Goal: Task Accomplishment & Management: Complete application form

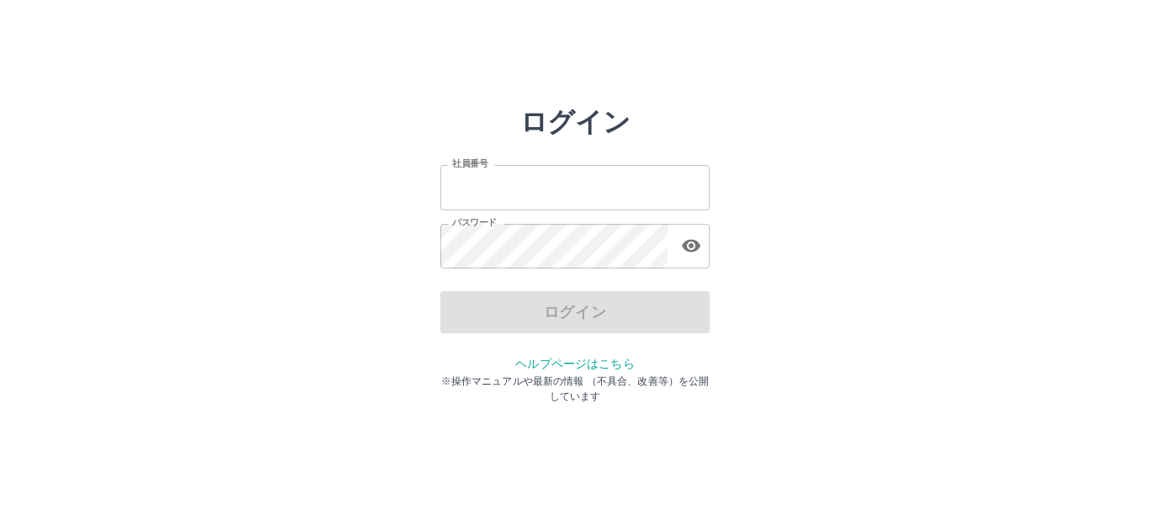
type input "*******"
click at [547, 306] on div "ログイン" at bounding box center [574, 312] width 269 height 42
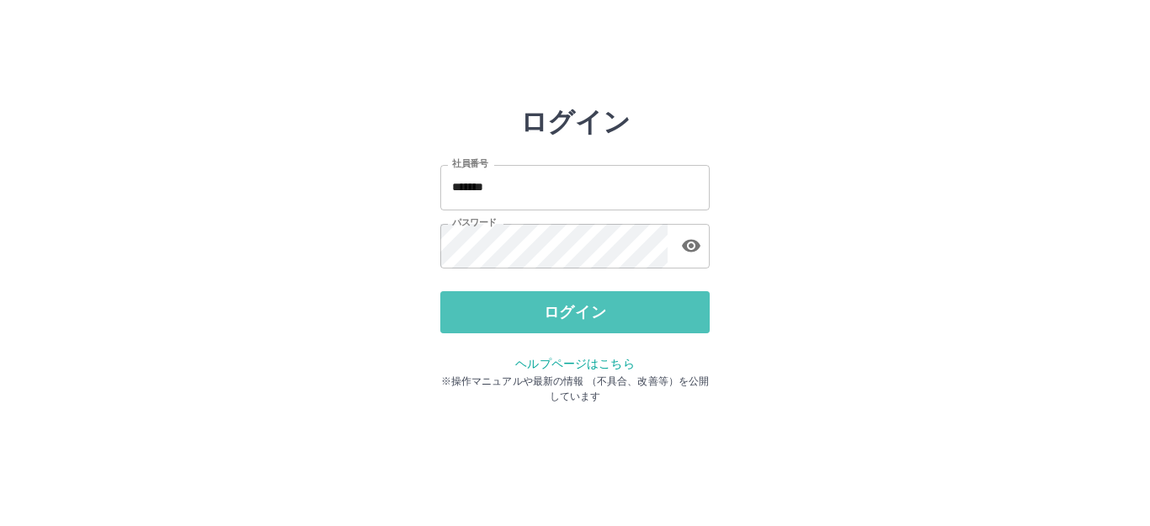
click at [547, 306] on button "ログイン" at bounding box center [574, 312] width 269 height 42
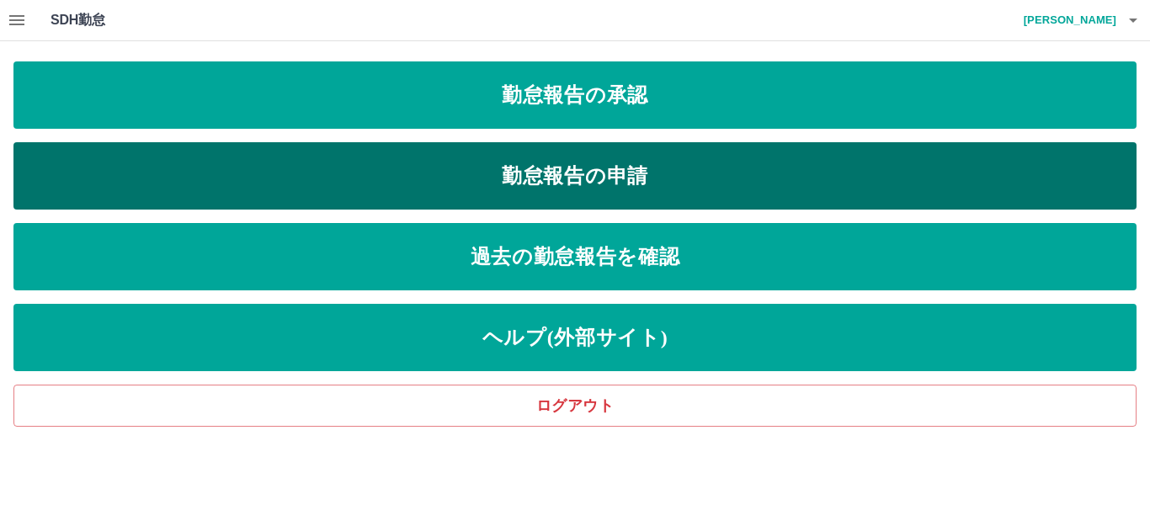
click at [322, 182] on link "勤怠報告の申請" at bounding box center [574, 175] width 1123 height 67
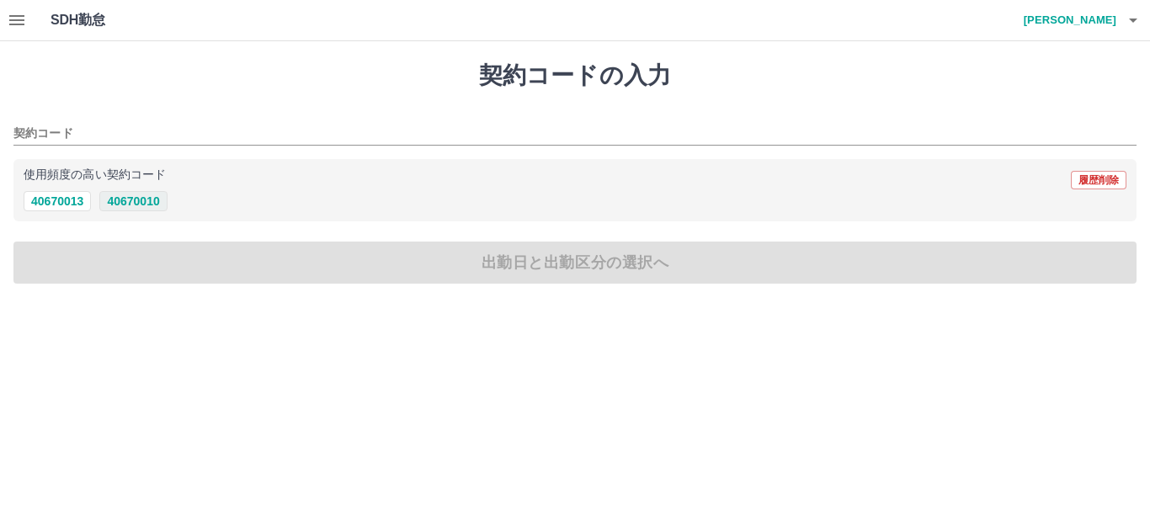
click at [134, 202] on button "40670010" at bounding box center [132, 201] width 67 height 20
type input "********"
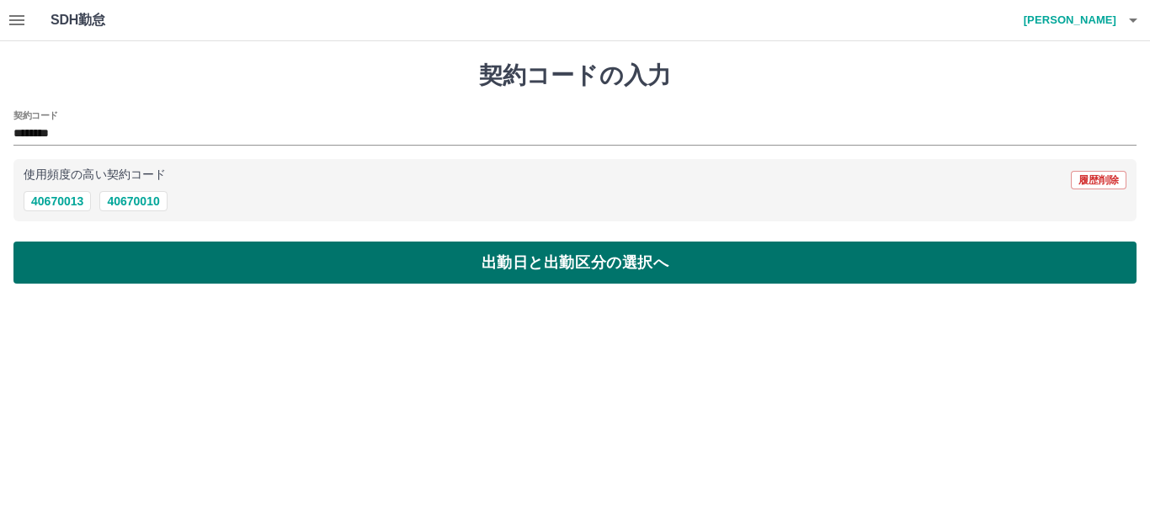
click at [171, 242] on button "出勤日と出勤区分の選択へ" at bounding box center [574, 263] width 1123 height 42
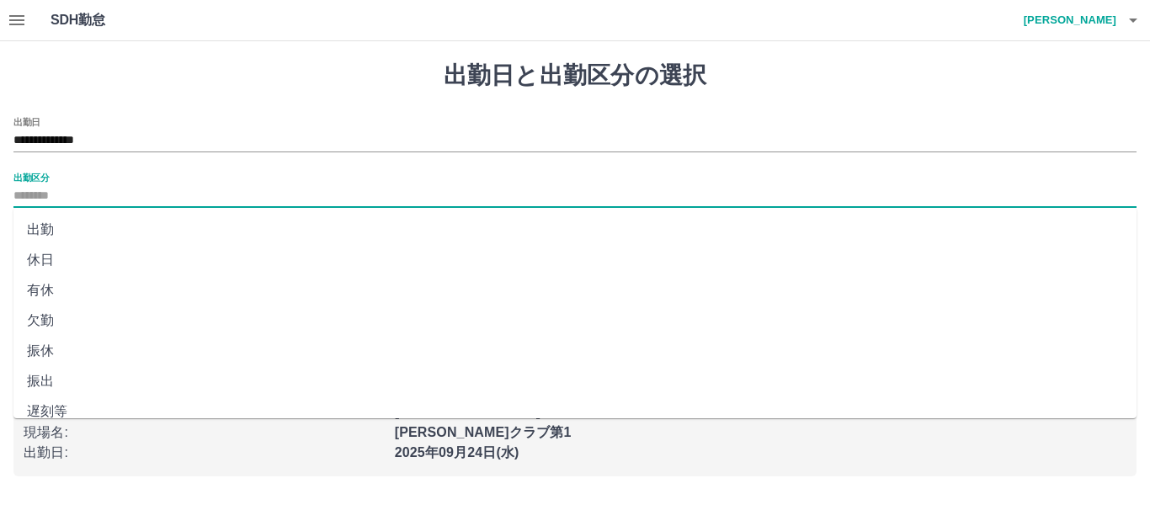
click at [114, 192] on input "出勤区分" at bounding box center [574, 196] width 1123 height 21
click at [98, 232] on li "出勤" at bounding box center [574, 230] width 1123 height 30
type input "**"
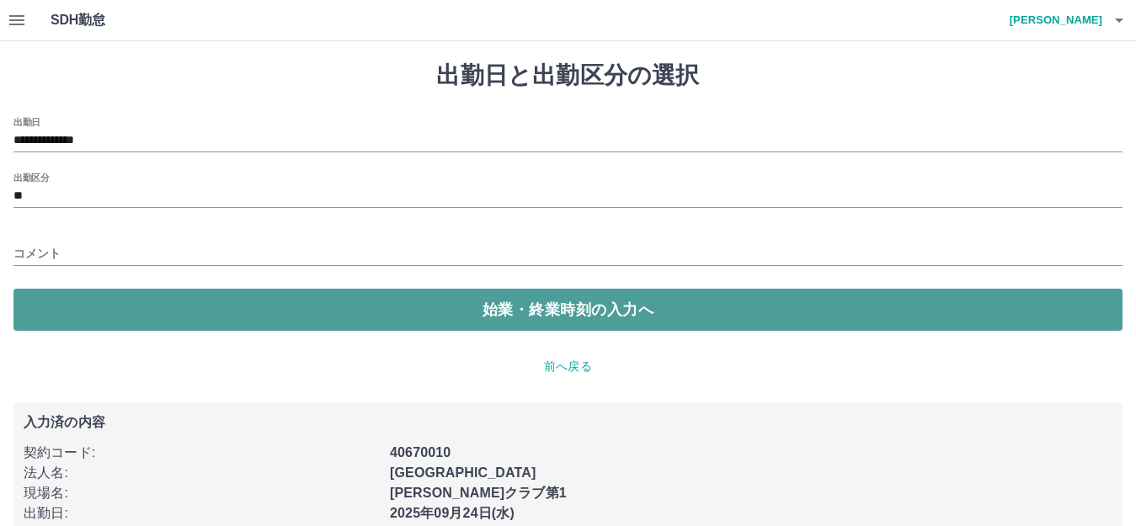
click at [172, 313] on button "始業・終業時刻の入力へ" at bounding box center [567, 310] width 1109 height 42
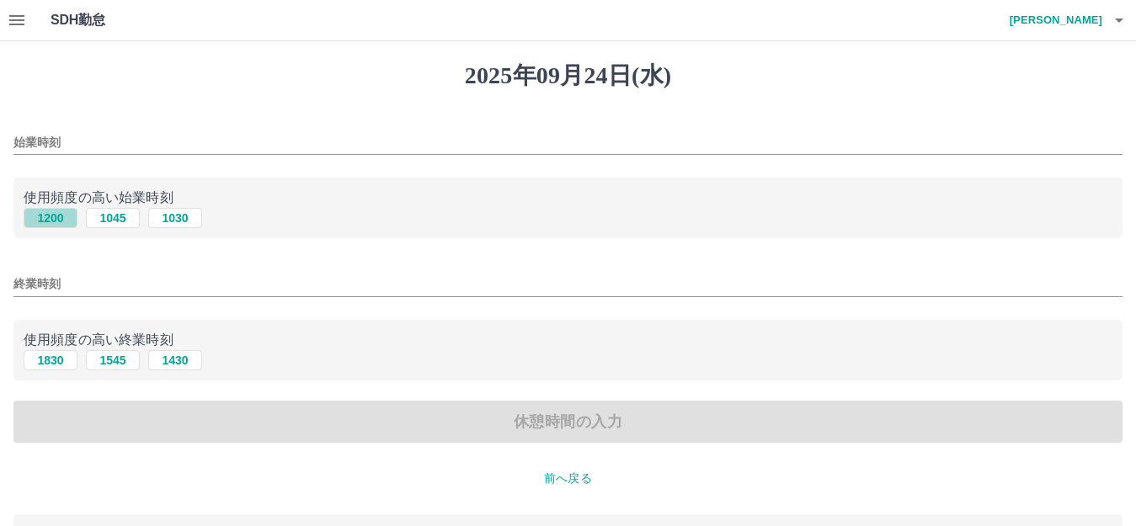
click at [61, 219] on button "1200" at bounding box center [51, 218] width 54 height 20
type input "****"
click at [67, 359] on button "1830" at bounding box center [51, 360] width 54 height 20
type input "****"
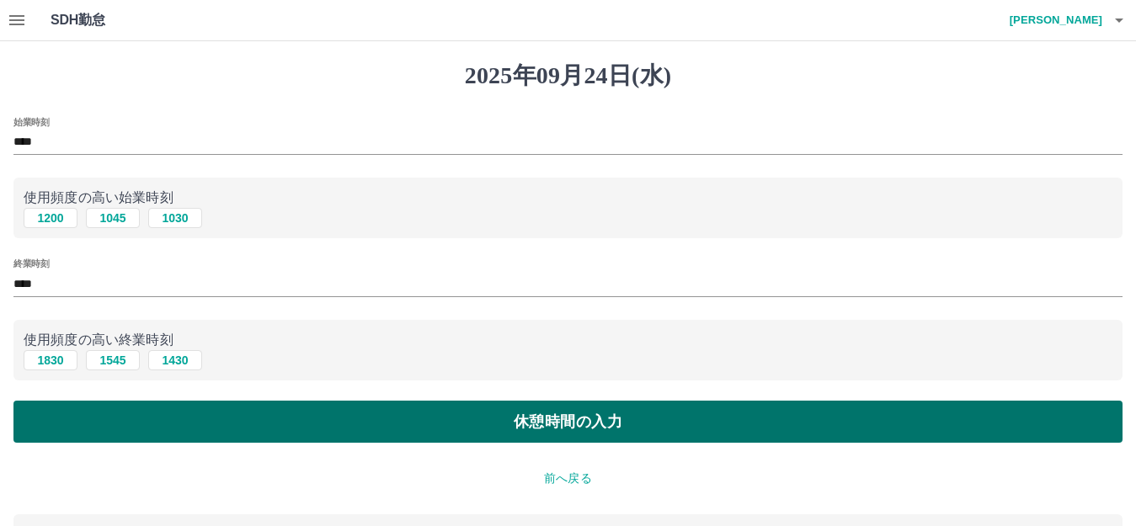
click at [153, 412] on button "休憩時間の入力" at bounding box center [567, 422] width 1109 height 42
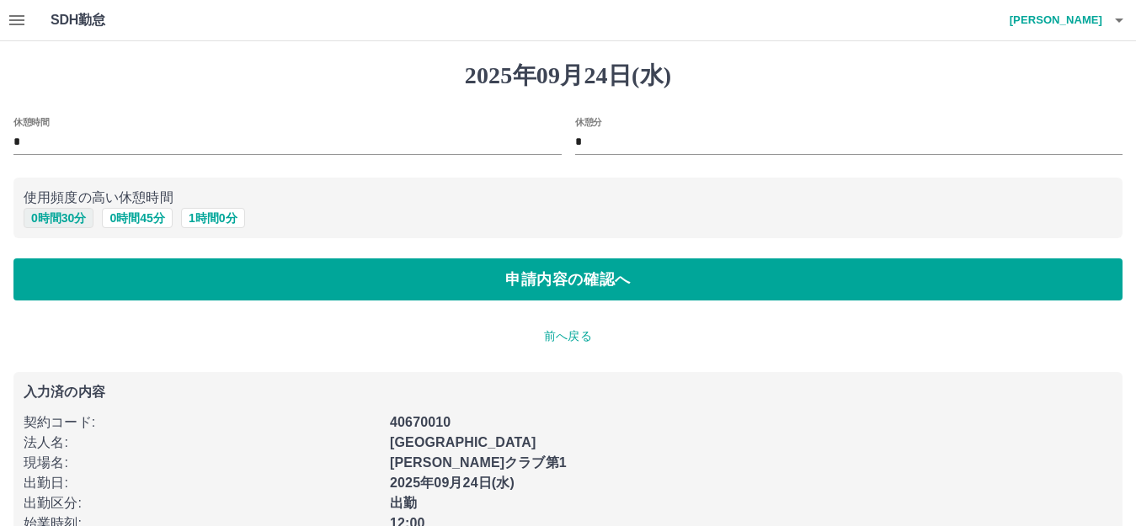
click at [76, 221] on button "0 時間 30 分" at bounding box center [59, 218] width 70 height 20
type input "**"
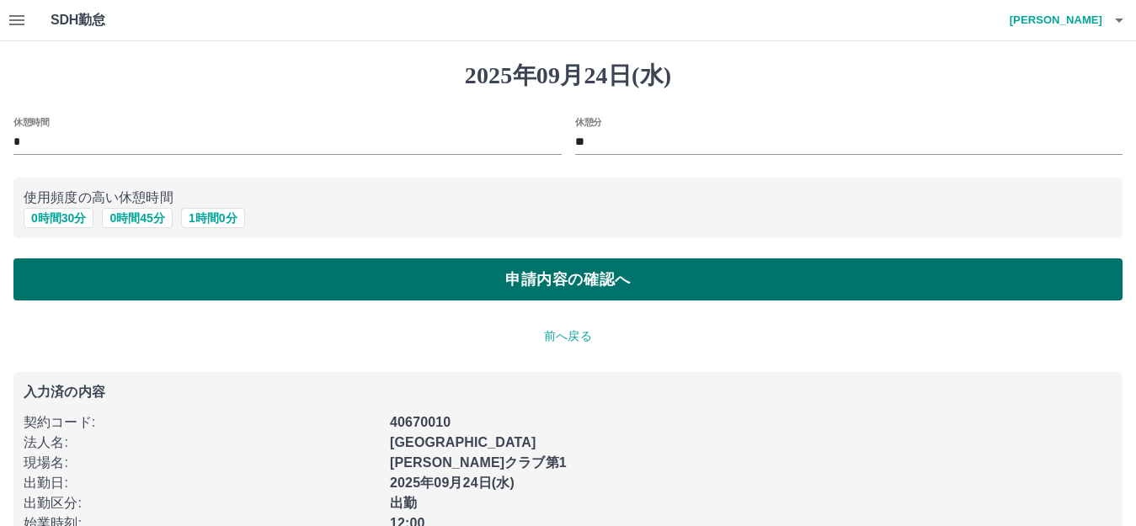
click at [293, 285] on button "申請内容の確認へ" at bounding box center [567, 279] width 1109 height 42
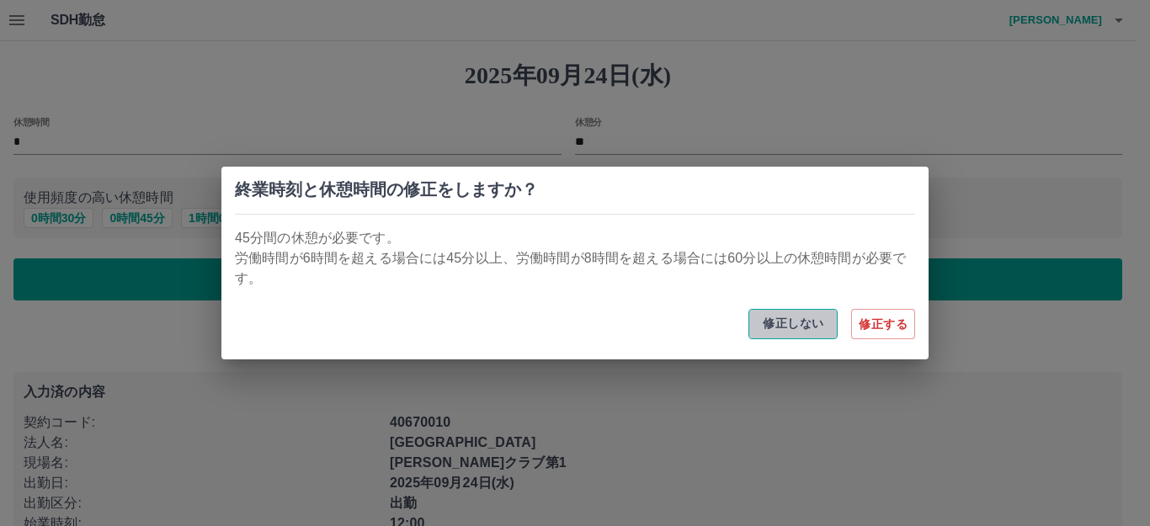
click at [776, 326] on button "修正しない" at bounding box center [792, 324] width 89 height 30
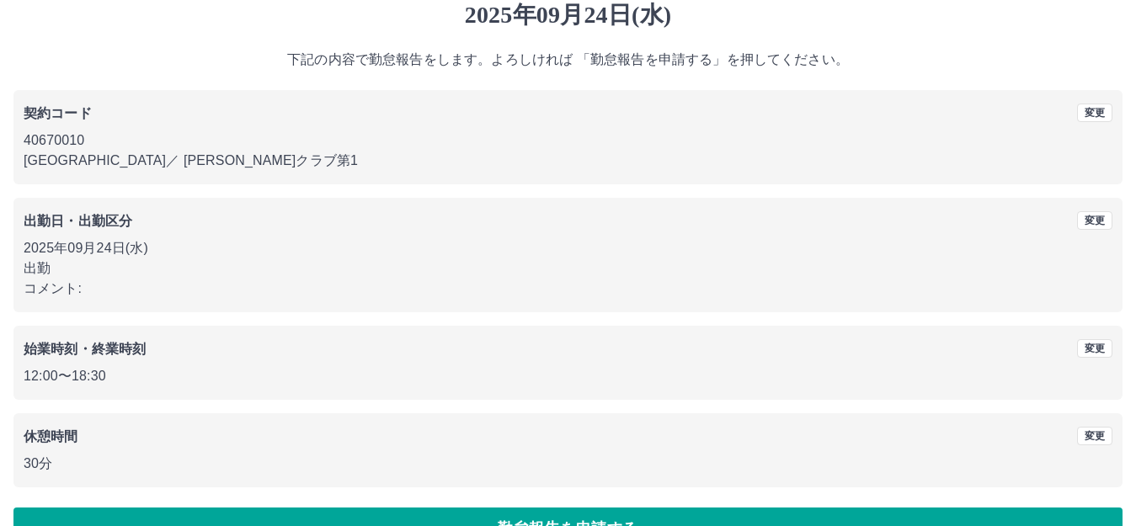
scroll to position [104, 0]
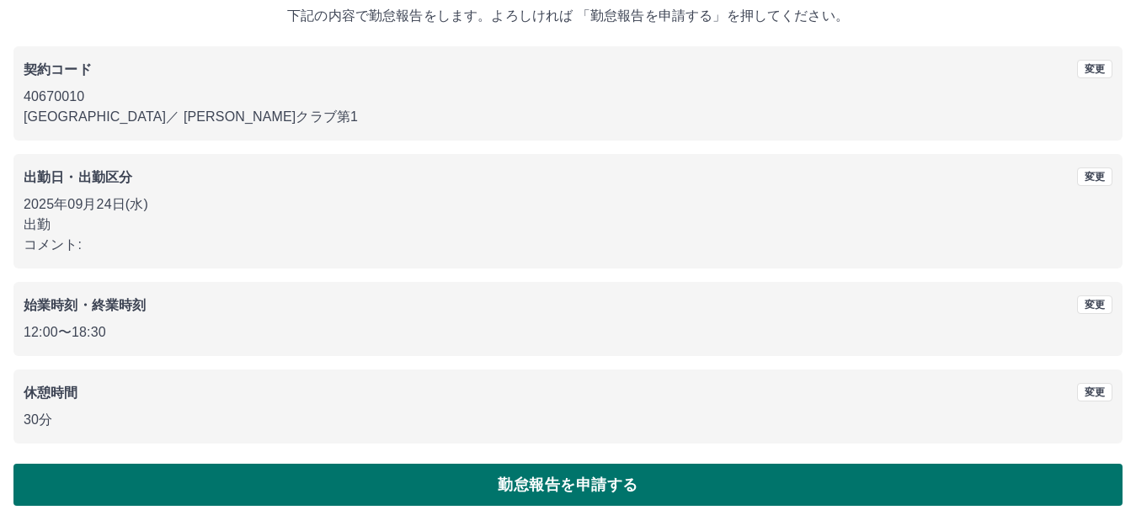
click at [413, 493] on button "勤怠報告を申請する" at bounding box center [567, 485] width 1109 height 42
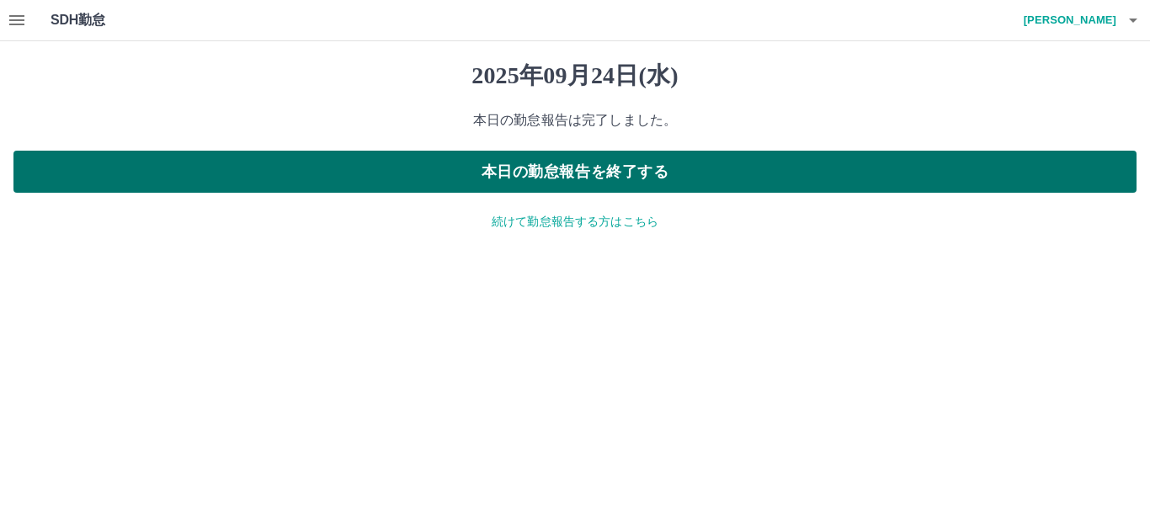
click at [529, 172] on button "本日の勤怠報告を終了する" at bounding box center [574, 172] width 1123 height 42
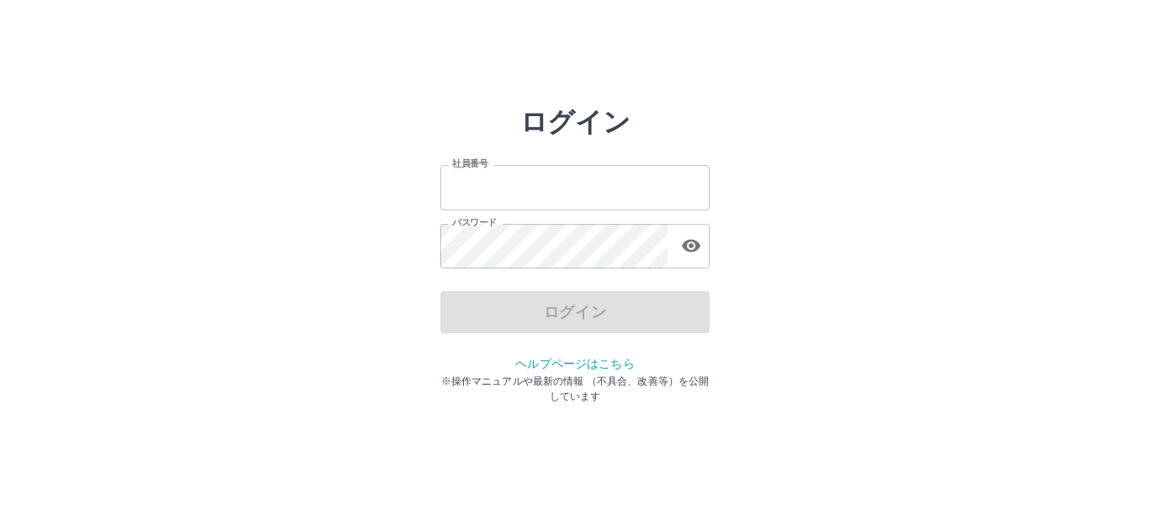
type input "*******"
click at [580, 309] on div "ログイン" at bounding box center [574, 312] width 269 height 42
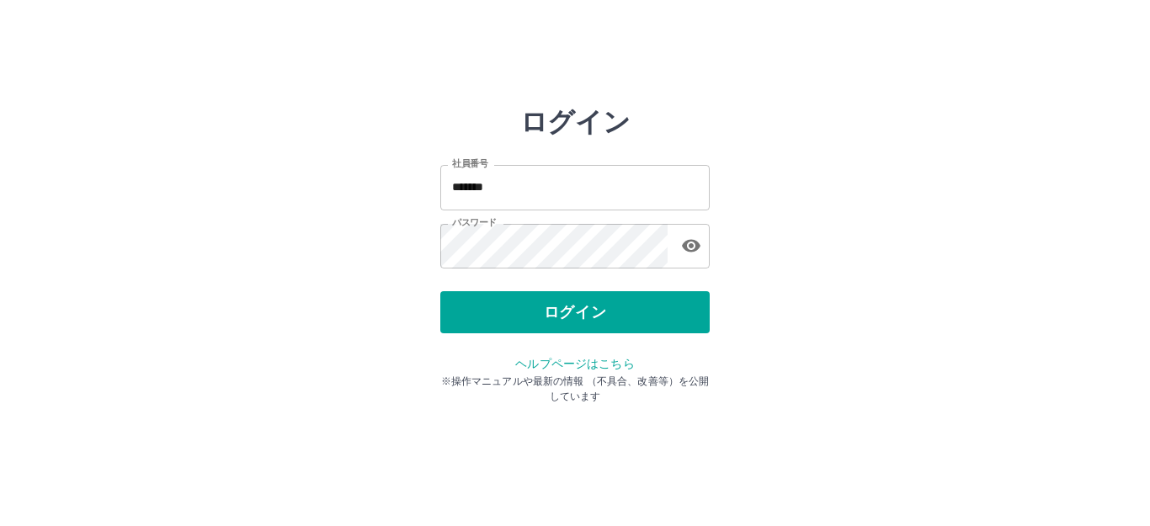
click at [580, 309] on button "ログイン" at bounding box center [574, 312] width 269 height 42
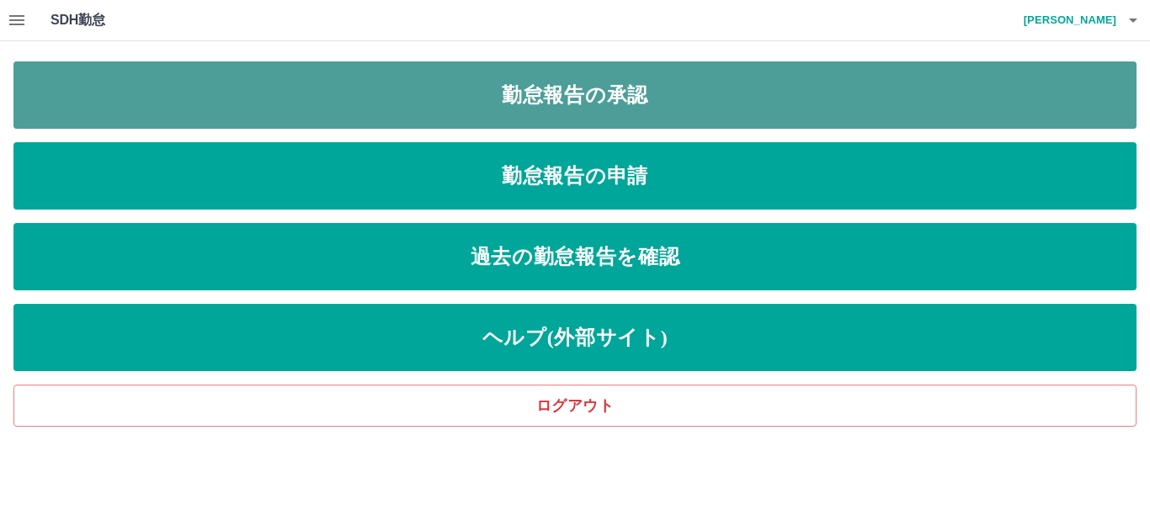
click at [359, 95] on link "勤怠報告の承認" at bounding box center [574, 94] width 1123 height 67
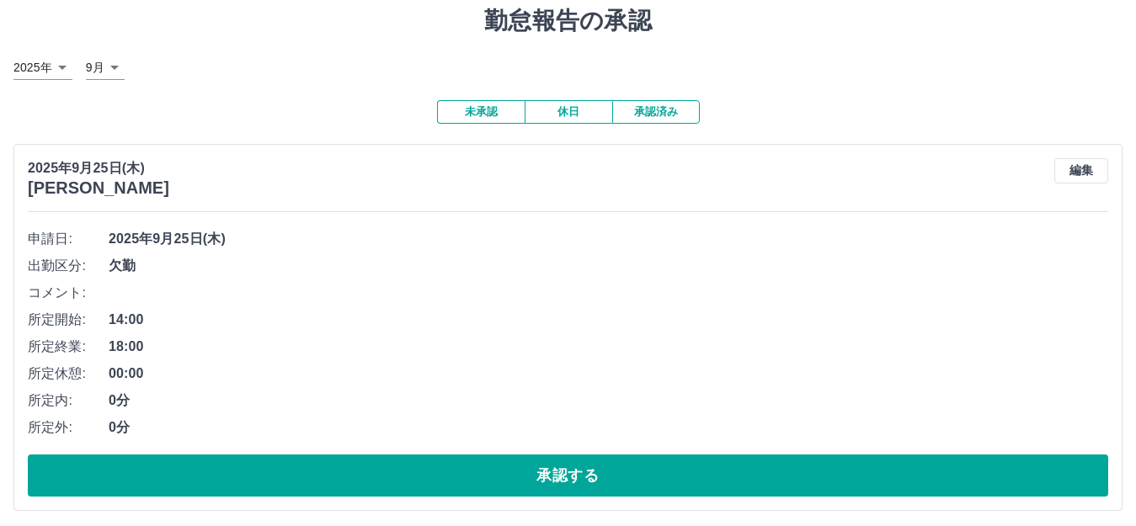
scroll to position [84, 0]
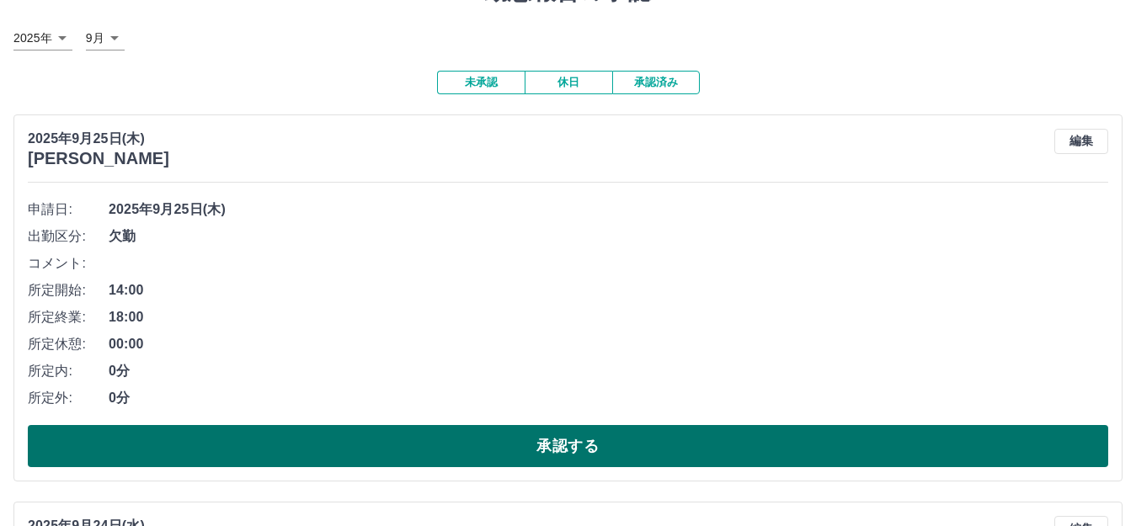
click at [498, 444] on button "承認する" at bounding box center [568, 446] width 1080 height 42
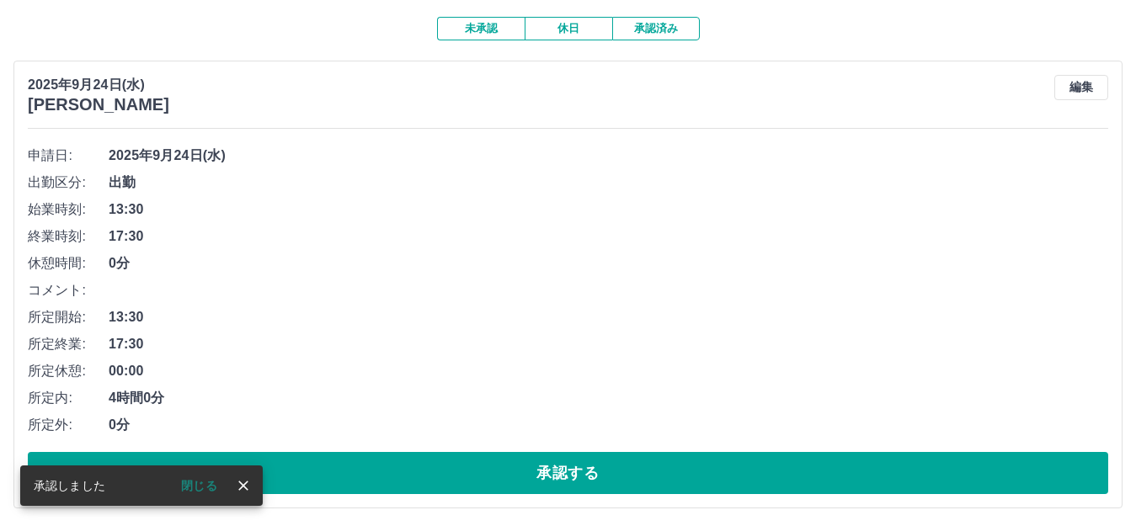
scroll to position [168, 0]
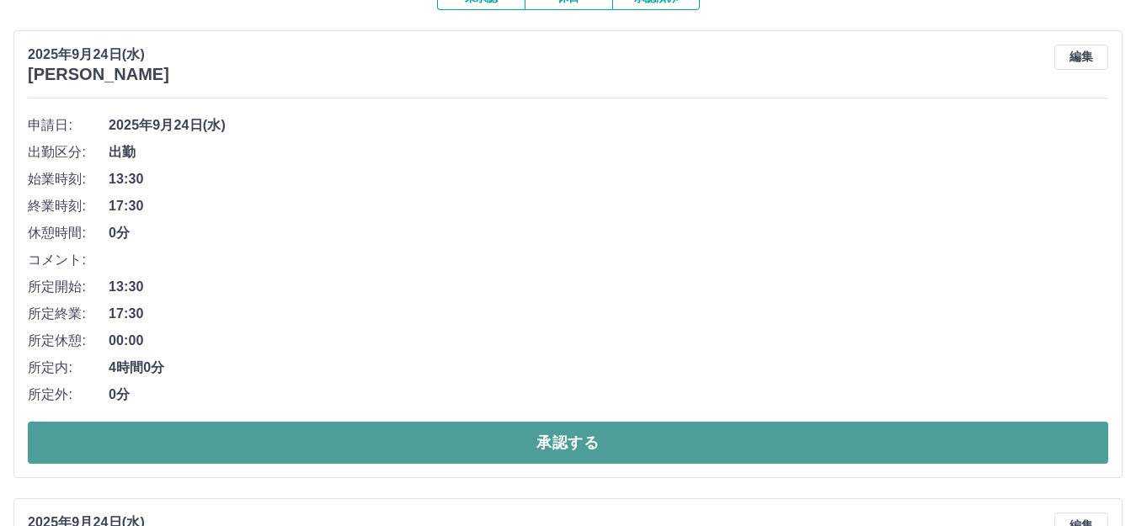
click at [339, 454] on button "承認する" at bounding box center [568, 443] width 1080 height 42
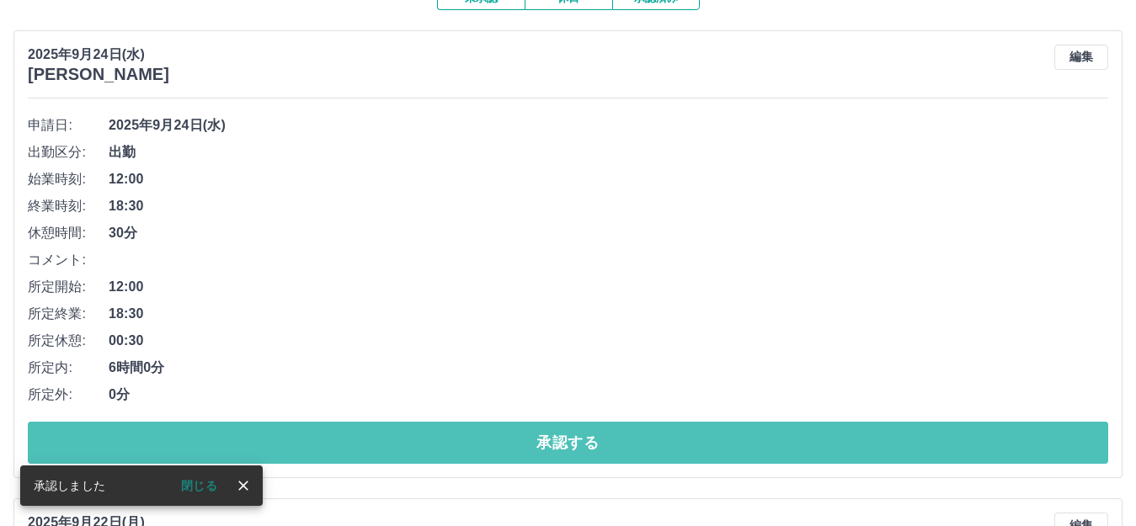
click at [348, 449] on button "承認する" at bounding box center [568, 443] width 1080 height 42
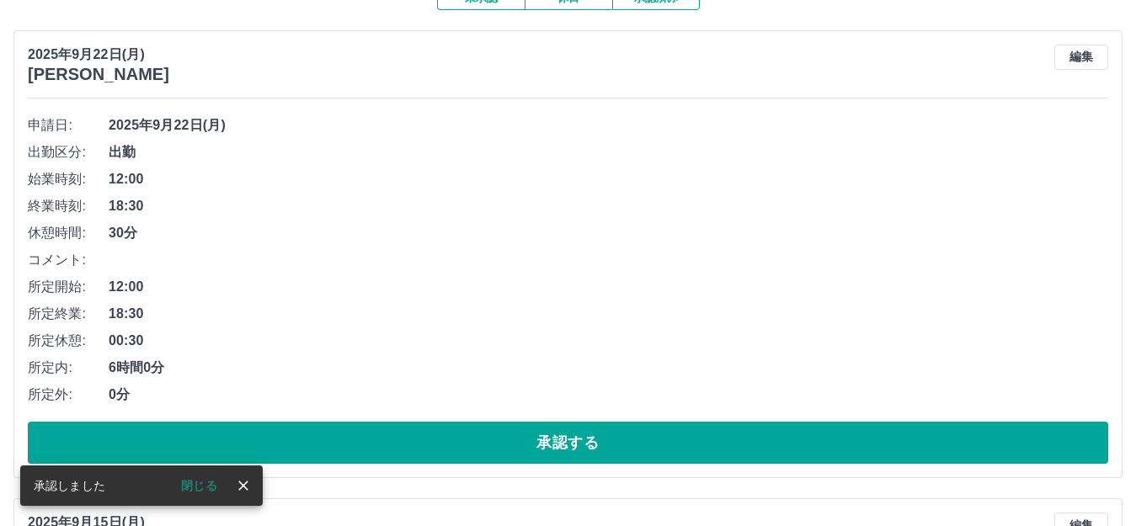
click at [350, 449] on button "承認する" at bounding box center [568, 443] width 1080 height 42
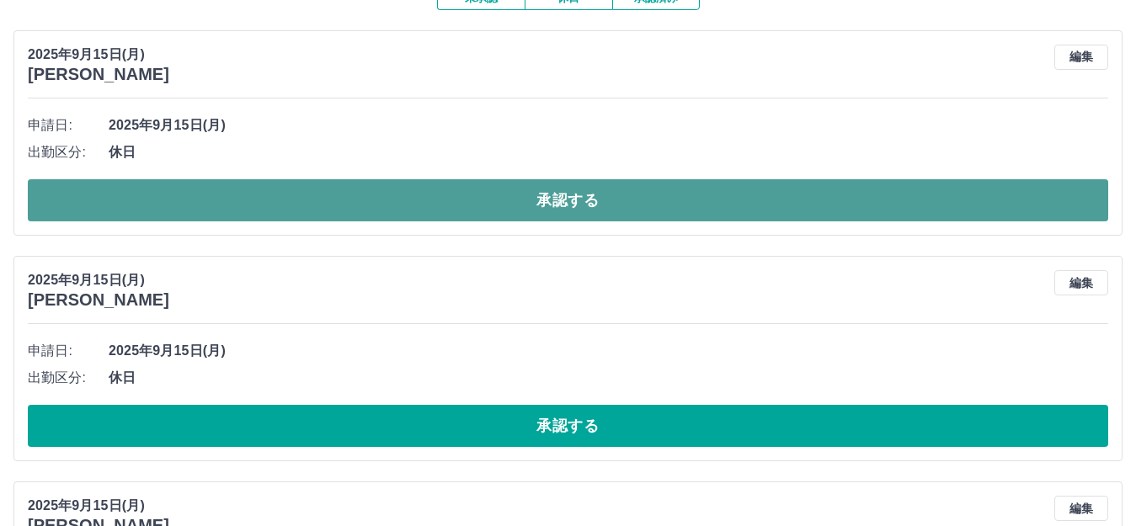
click at [250, 197] on button "承認する" at bounding box center [568, 200] width 1080 height 42
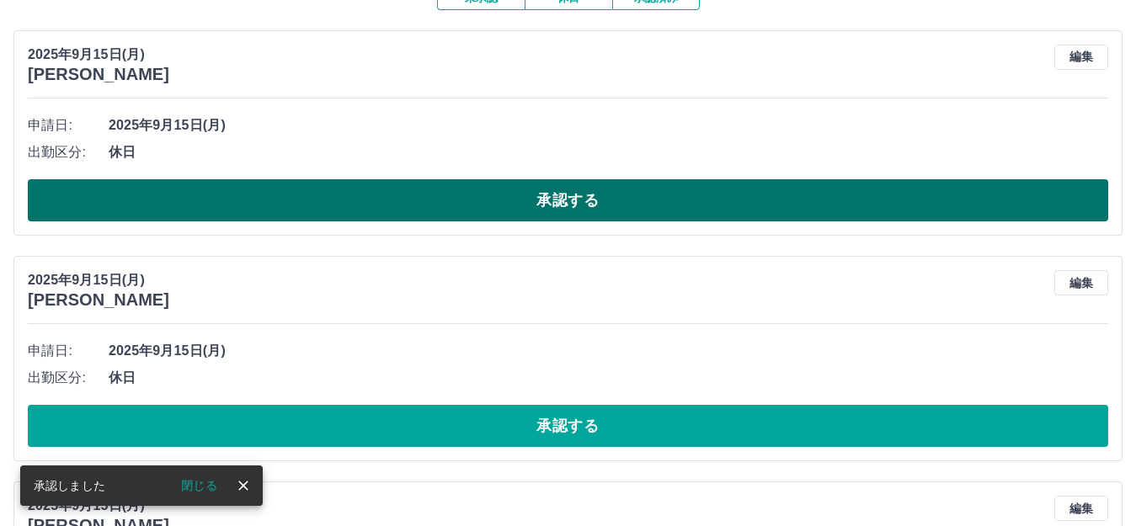
click at [250, 196] on button "承認する" at bounding box center [568, 200] width 1080 height 42
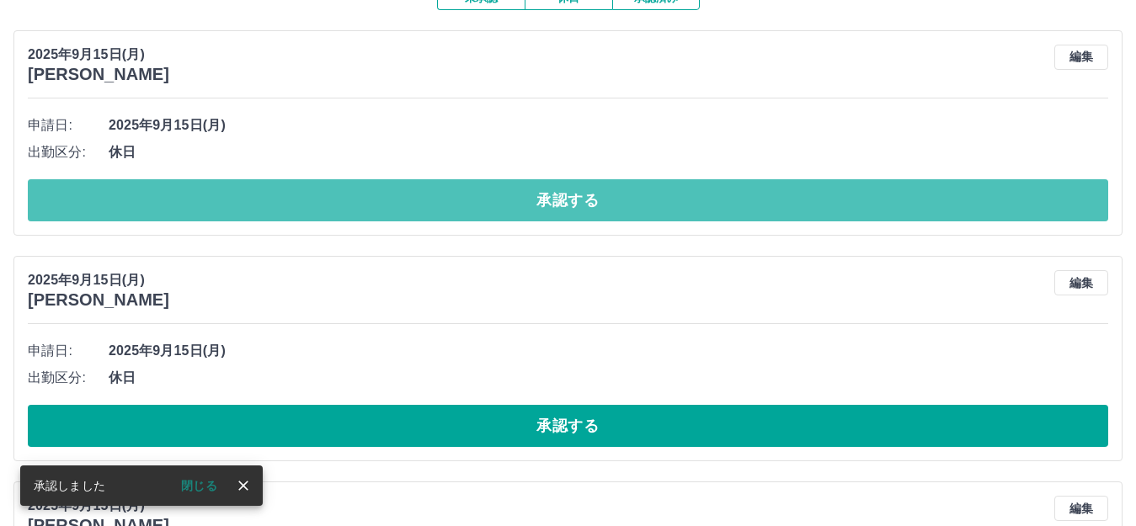
click at [250, 196] on button "承認する" at bounding box center [568, 200] width 1080 height 42
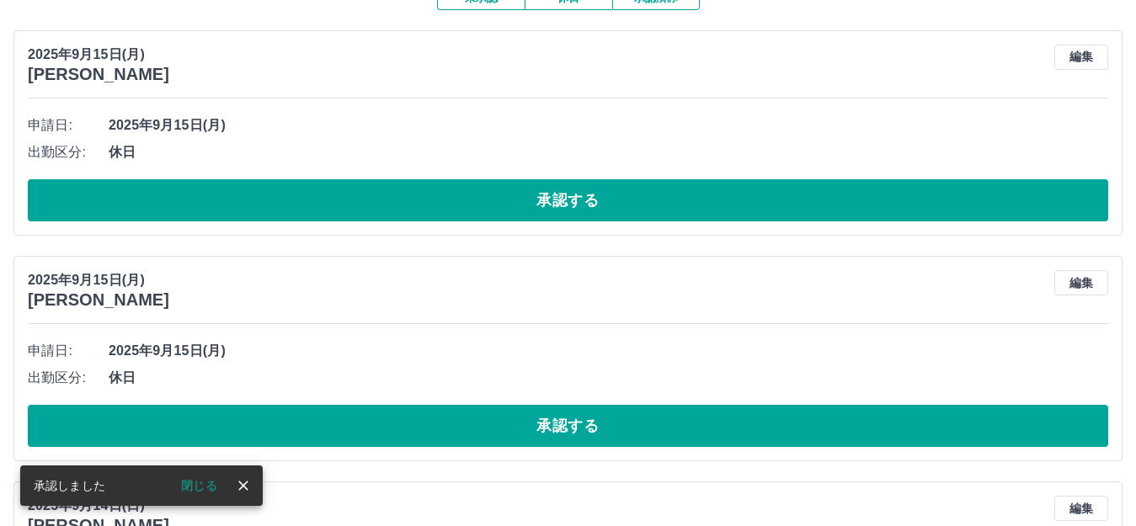
click at [250, 196] on button "承認する" at bounding box center [568, 200] width 1080 height 42
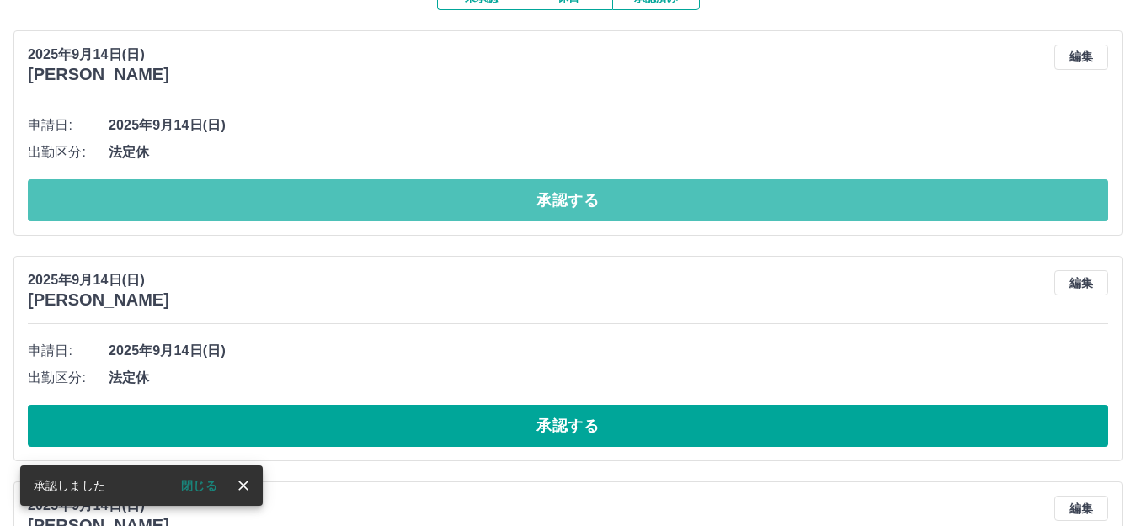
click at [250, 196] on button "承認する" at bounding box center [568, 200] width 1080 height 42
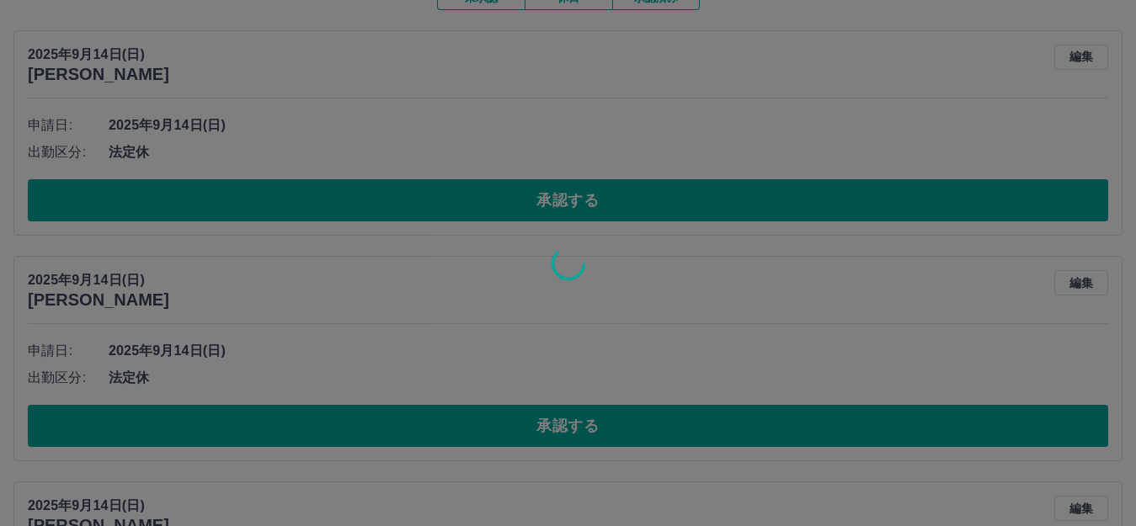
scroll to position [125, 0]
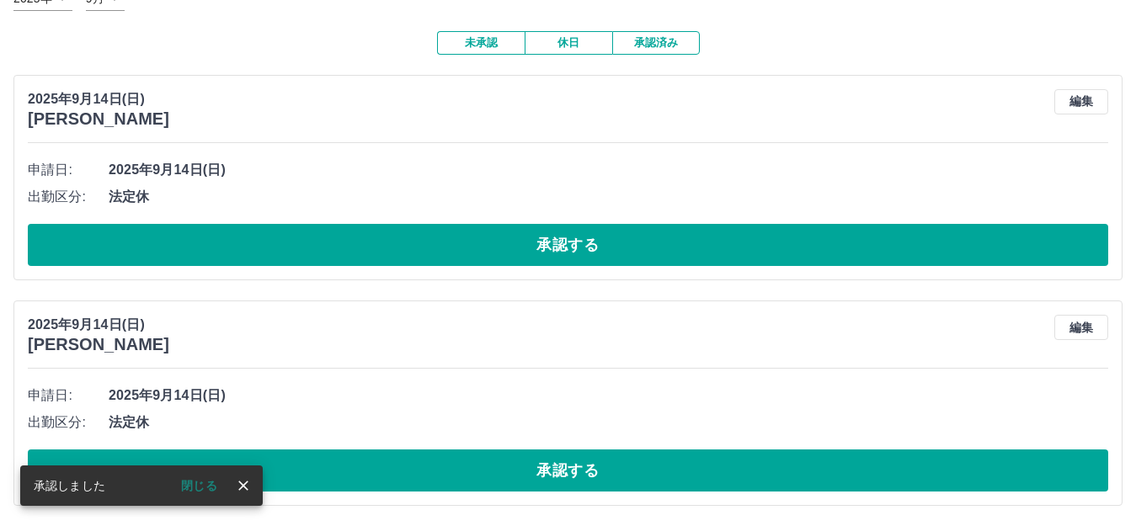
click at [237, 156] on div "2025年9月14日(日) 川内　由美子 編集 申請日: 2025年9月14日(日) 出勤区分: 法定休 承認する" at bounding box center [567, 177] width 1109 height 205
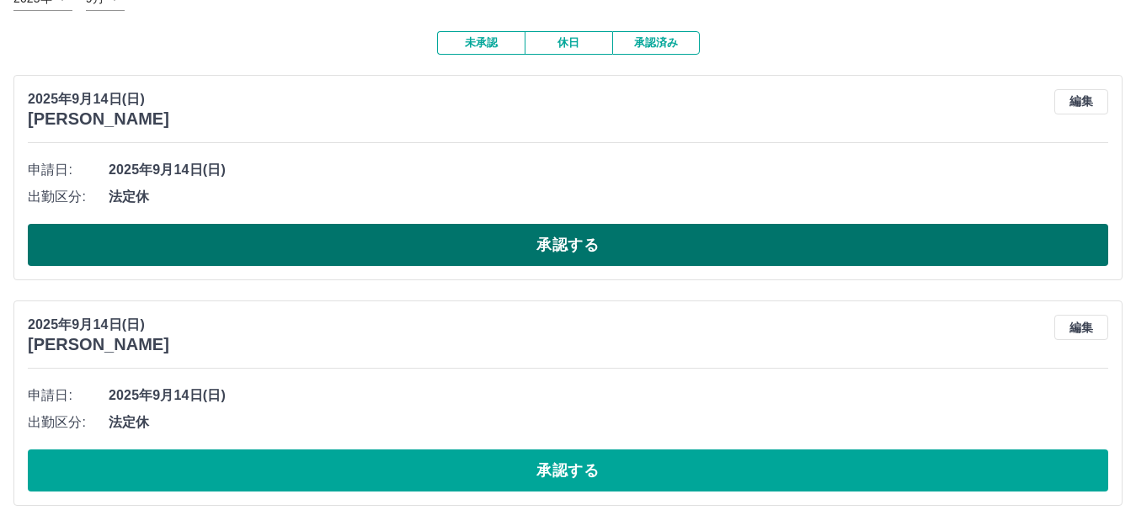
click at [322, 231] on button "承認する" at bounding box center [568, 245] width 1080 height 42
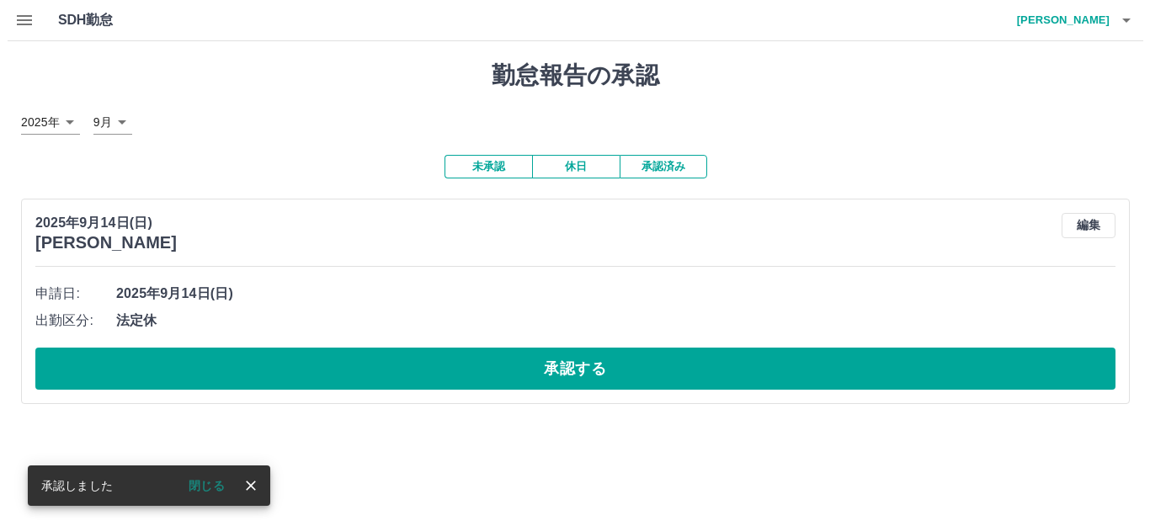
scroll to position [0, 0]
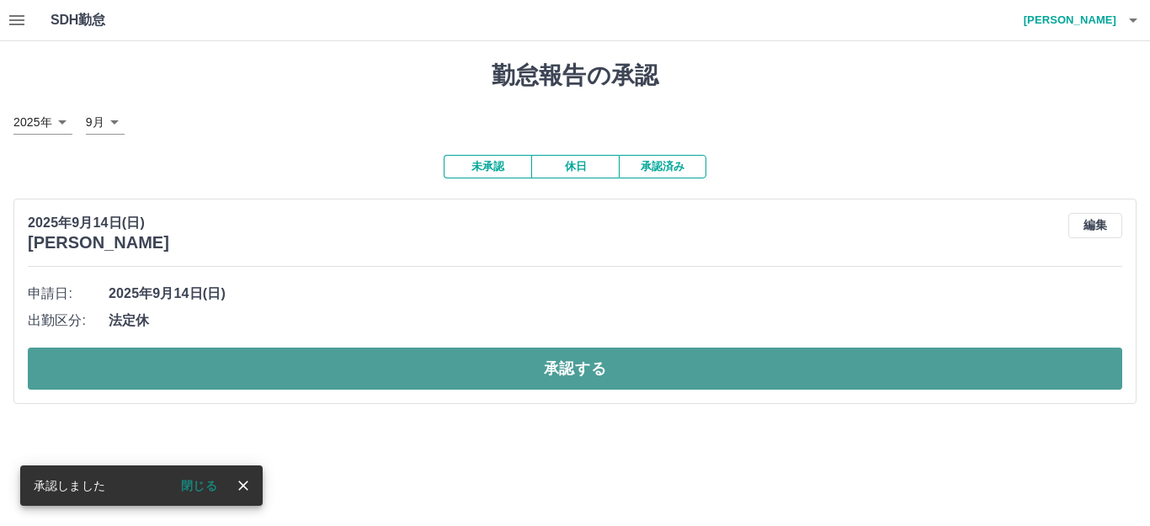
click at [372, 368] on button "承認する" at bounding box center [575, 369] width 1094 height 42
